Goal: Task Accomplishment & Management: Use online tool/utility

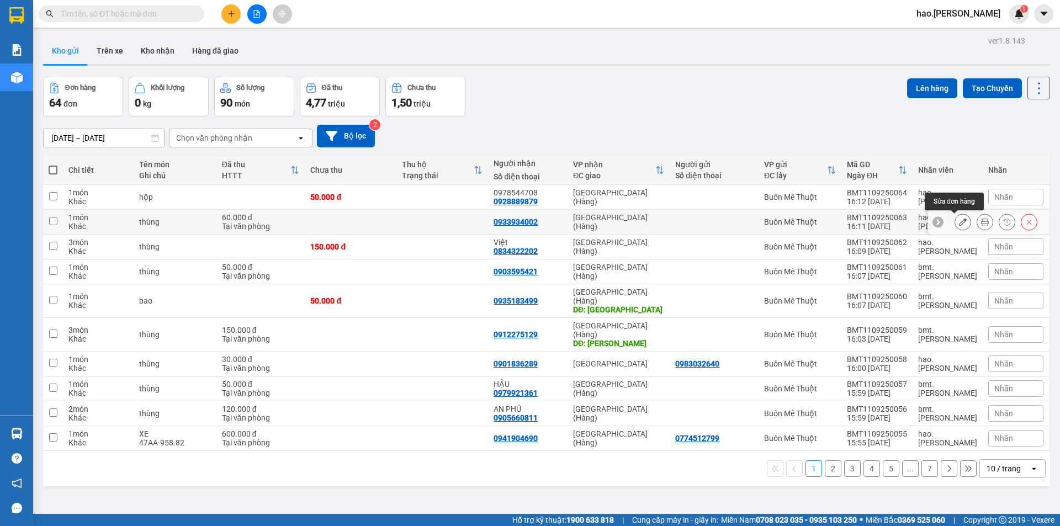
click at [959, 224] on icon at bounding box center [963, 222] width 8 height 8
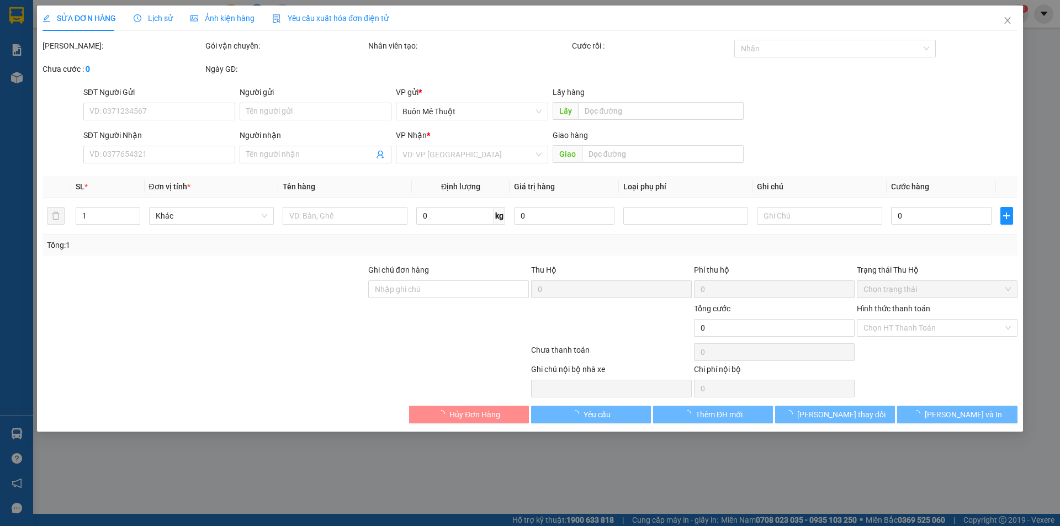
type input "0933934002"
type input "60.000"
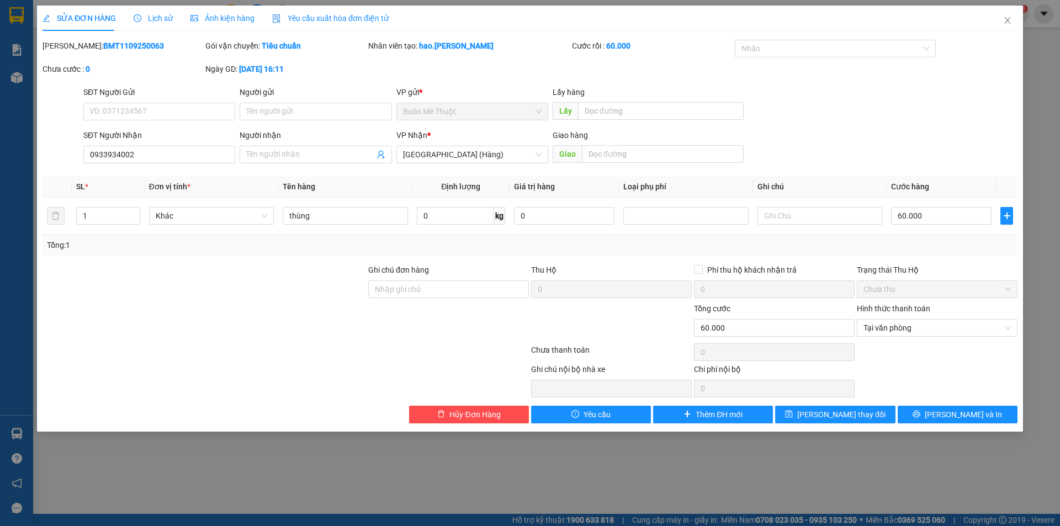
click at [192, 102] on div "SĐT Người Gửi" at bounding box center [159, 94] width 152 height 17
click at [201, 112] on input "SĐT Người Gửi" at bounding box center [159, 112] width 152 height 18
type input "0896637979"
click at [966, 404] on div "Total Paid Fee 60.000 Total UnPaid Fee 0 Cash Collection Total Fee Mã ĐH: BMT11…" at bounding box center [529, 232] width 975 height 384
click at [965, 409] on span "[PERSON_NAME] và In" at bounding box center [962, 414] width 77 height 12
